Goal: Information Seeking & Learning: Compare options

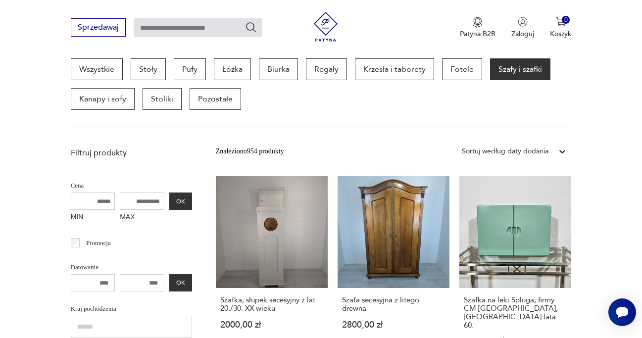
scroll to position [294, 0]
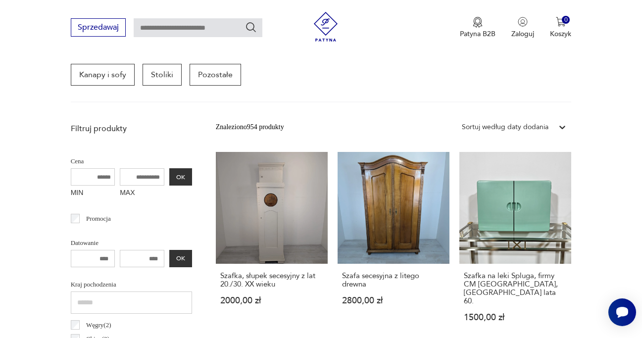
click at [517, 127] on div "Sortuj według daty dodania" at bounding box center [505, 127] width 87 height 11
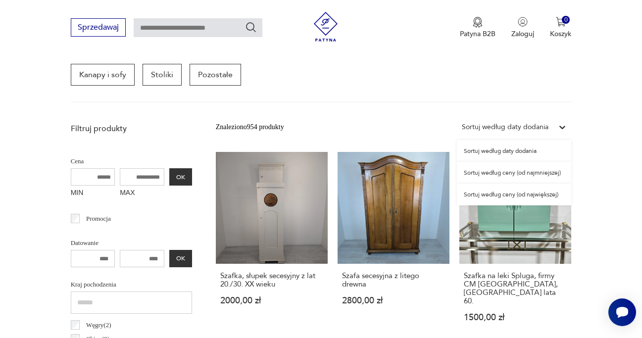
click at [524, 174] on div "Sortuj według ceny (od najmniejszej)" at bounding box center [514, 173] width 114 height 22
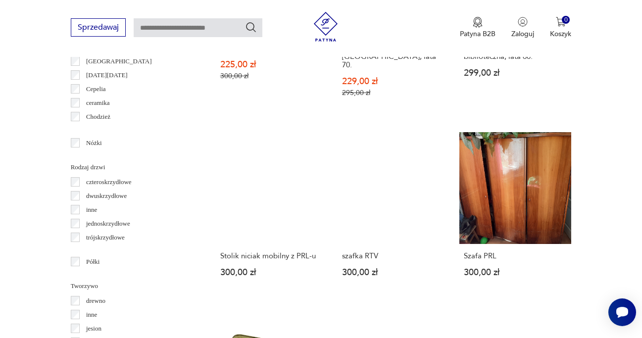
scroll to position [1361, 0]
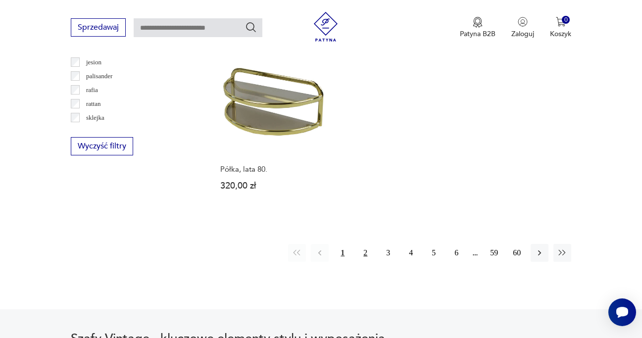
click at [362, 244] on button "2" at bounding box center [366, 253] width 18 height 18
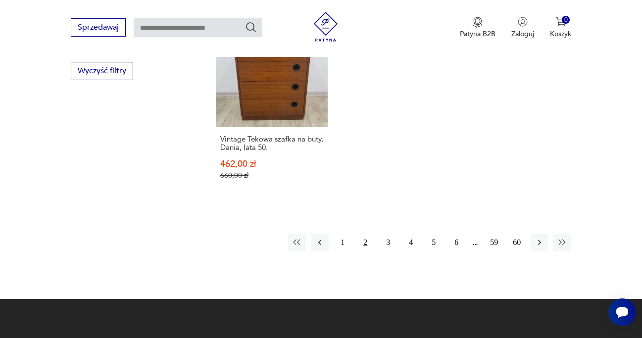
scroll to position [1438, 0]
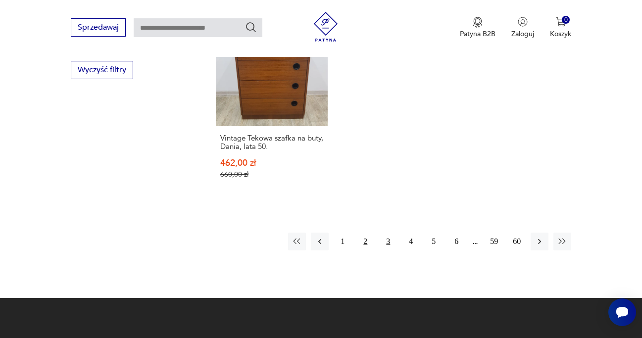
click at [389, 233] on button "3" at bounding box center [388, 242] width 18 height 18
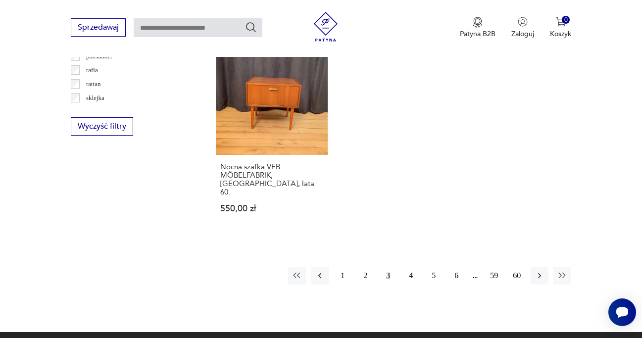
scroll to position [1383, 0]
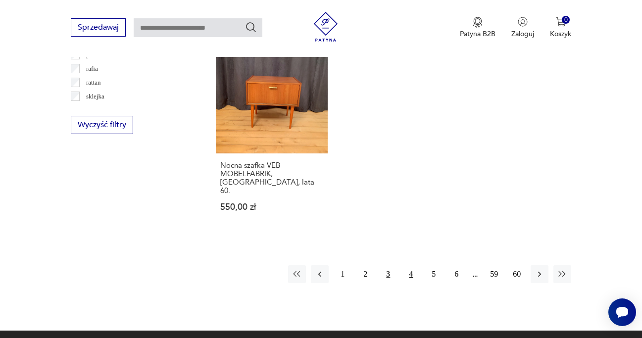
click at [413, 265] on button "4" at bounding box center [411, 274] width 18 height 18
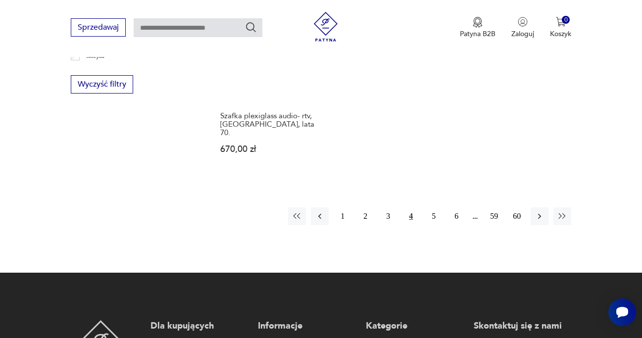
scroll to position [1424, 0]
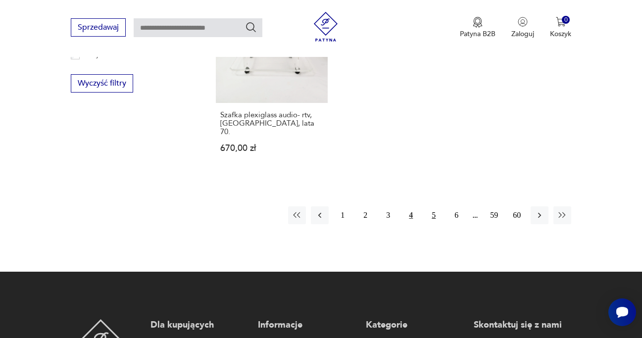
click at [432, 209] on button "5" at bounding box center [434, 215] width 18 height 18
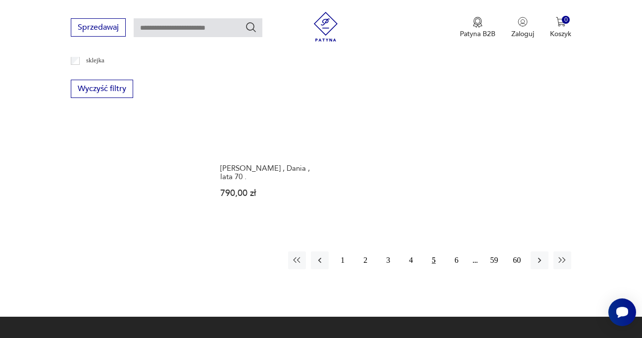
scroll to position [1424, 0]
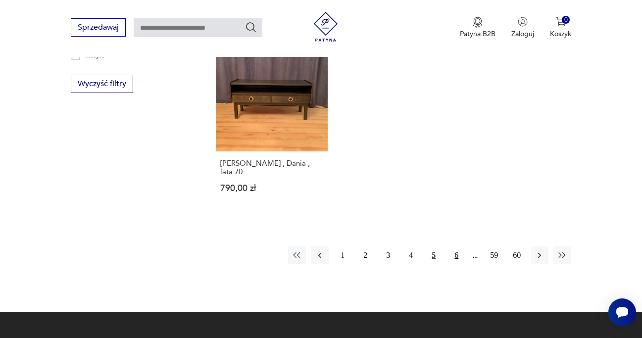
click at [460, 247] on button "6" at bounding box center [457, 256] width 18 height 18
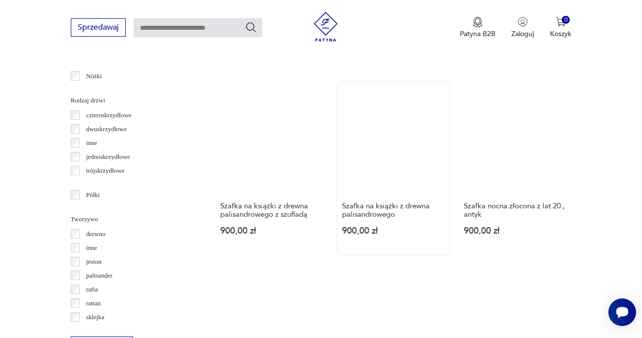
scroll to position [1163, 0]
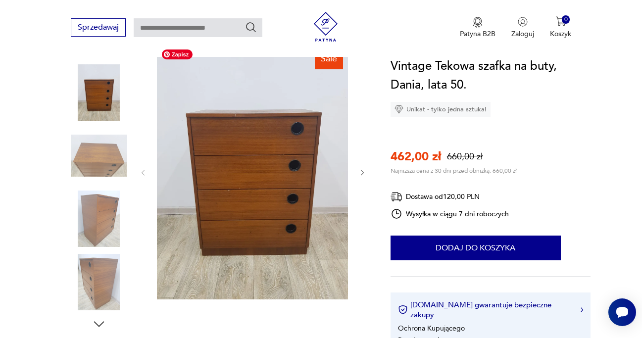
scroll to position [119, 0]
click at [95, 143] on img at bounding box center [99, 155] width 56 height 56
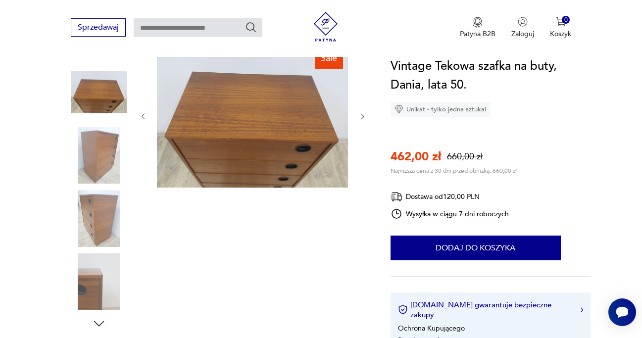
click at [97, 207] on img at bounding box center [99, 218] width 56 height 56
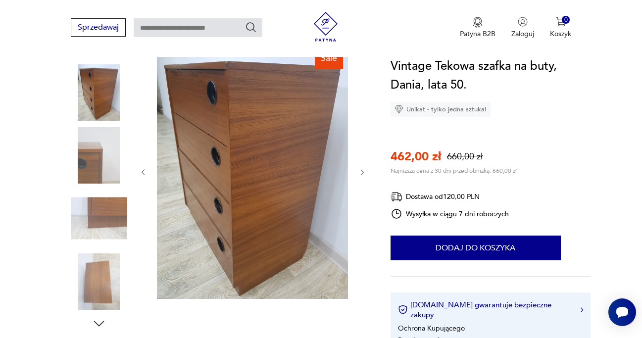
click at [106, 265] on img at bounding box center [99, 282] width 56 height 56
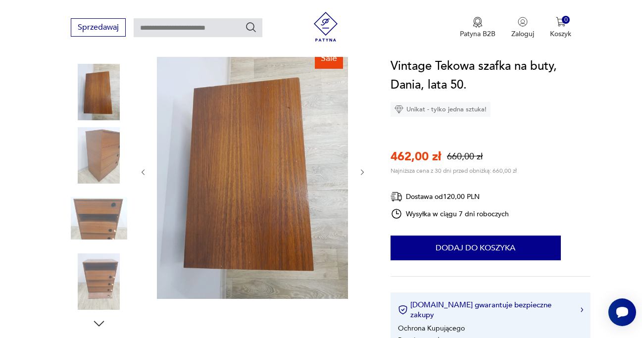
click at [105, 268] on img at bounding box center [99, 282] width 56 height 56
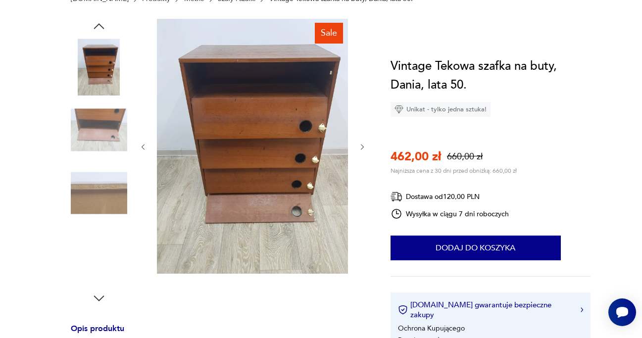
scroll to position [35, 0]
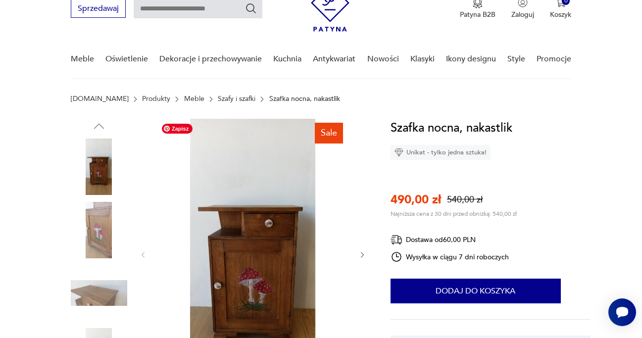
scroll to position [107, 0]
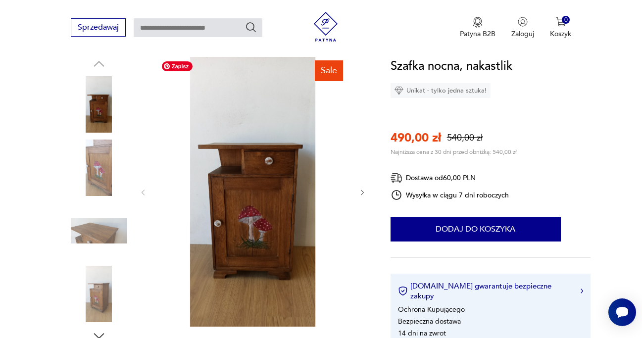
click at [265, 231] on img at bounding box center [252, 191] width 191 height 270
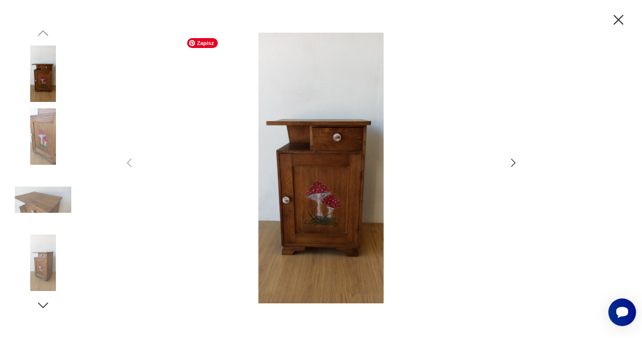
click at [326, 207] on img at bounding box center [321, 168] width 353 height 270
click at [618, 25] on icon "button" at bounding box center [618, 19] width 17 height 17
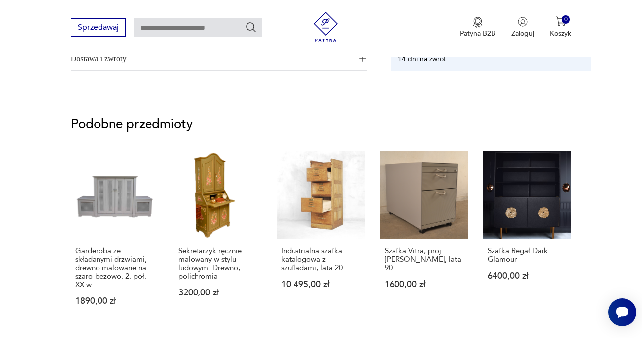
scroll to position [750, 0]
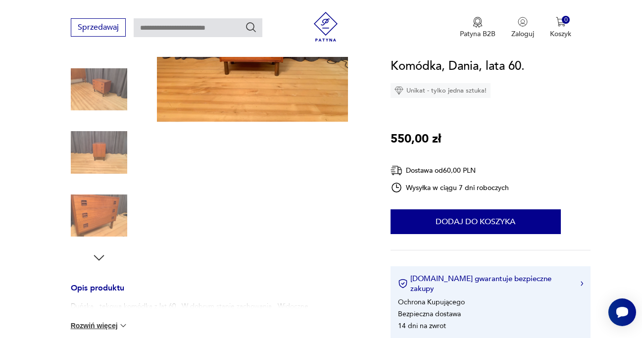
scroll to position [187, 0]
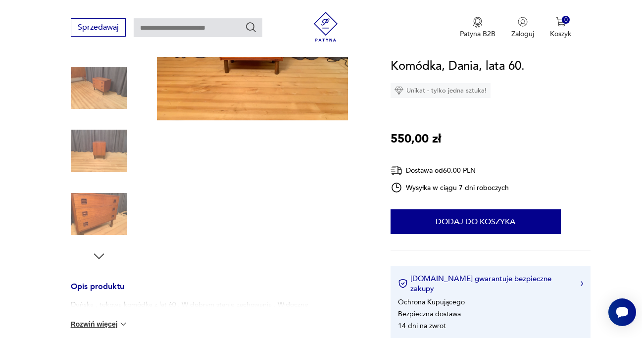
click at [93, 158] on img at bounding box center [99, 151] width 56 height 56
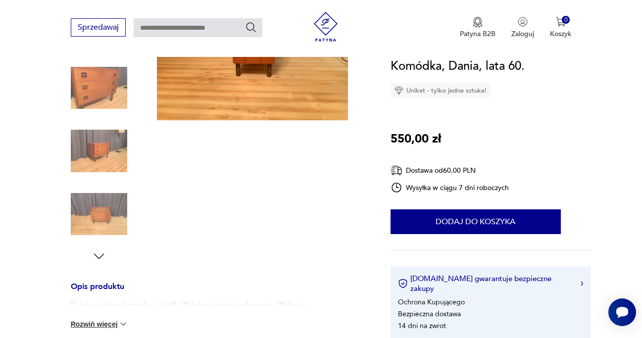
scroll to position [96, 0]
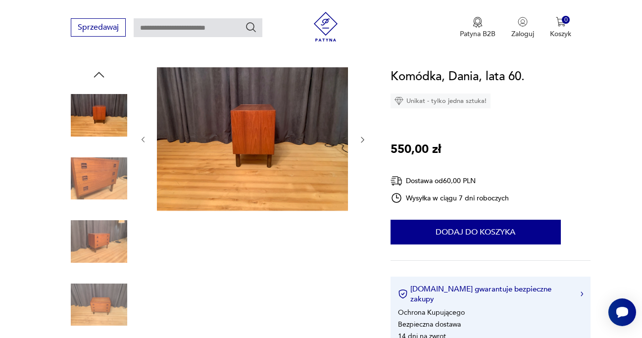
click at [102, 311] on img at bounding box center [99, 305] width 56 height 56
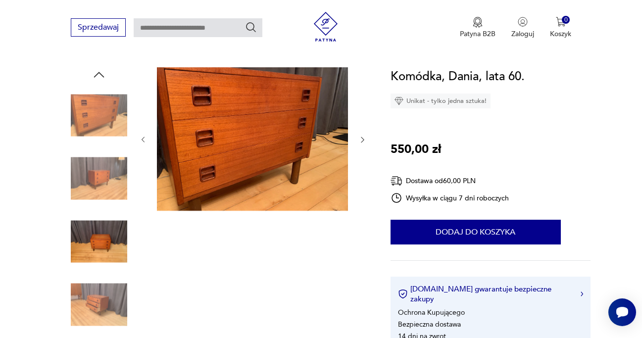
click at [102, 311] on img at bounding box center [99, 305] width 56 height 56
